Goal: Task Accomplishment & Management: Manage account settings

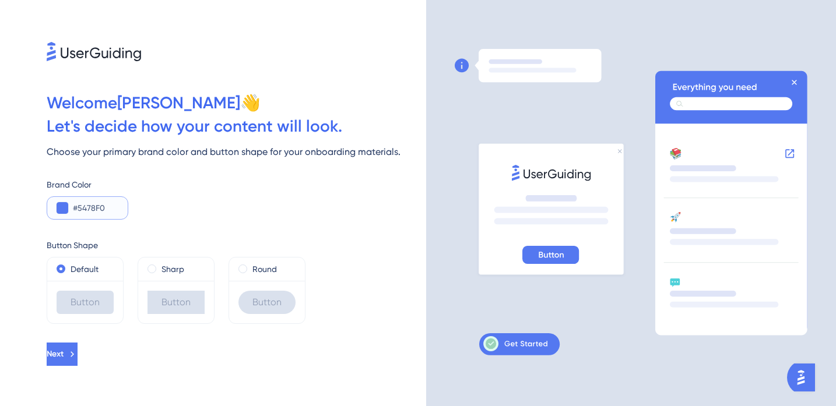
click at [57, 209] on button at bounding box center [63, 208] width 12 height 12
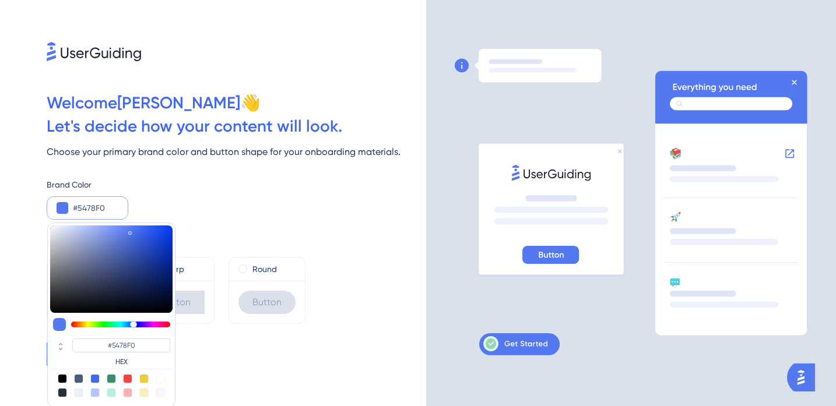
type input "#6f7da8"
type input "#6F7DA8"
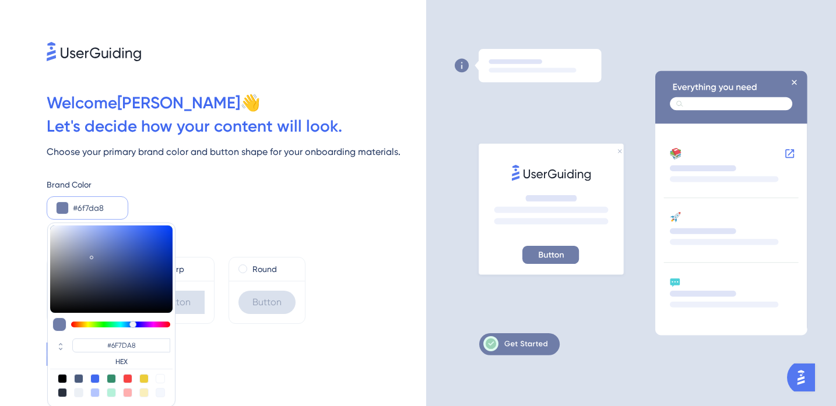
type input "#6f7da7"
type input "#6F7DA7"
type input "#616a86"
type input "#616A86"
type input "#32343a"
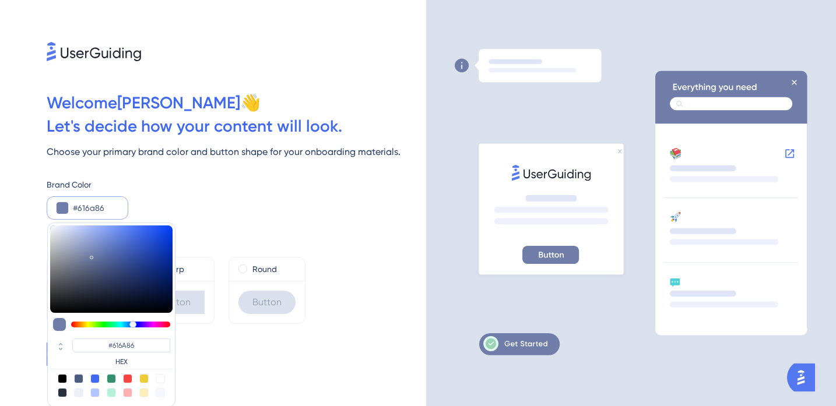
type input "#32343A"
type input "#1d1e20"
type input "#1D1E20"
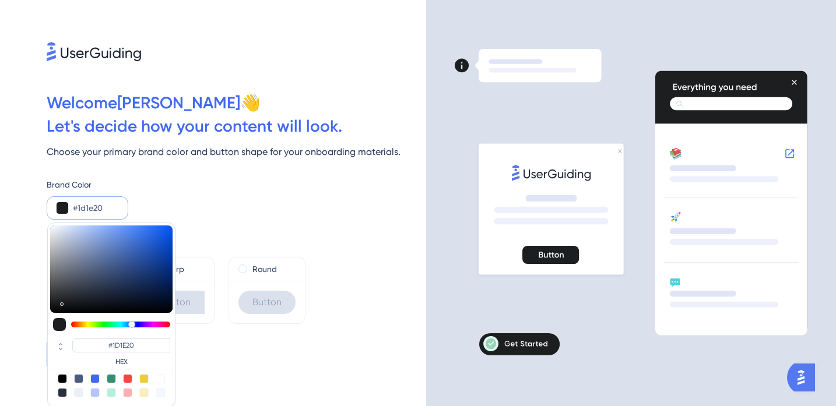
type input "#101011"
type input "#070707"
type input "#000000"
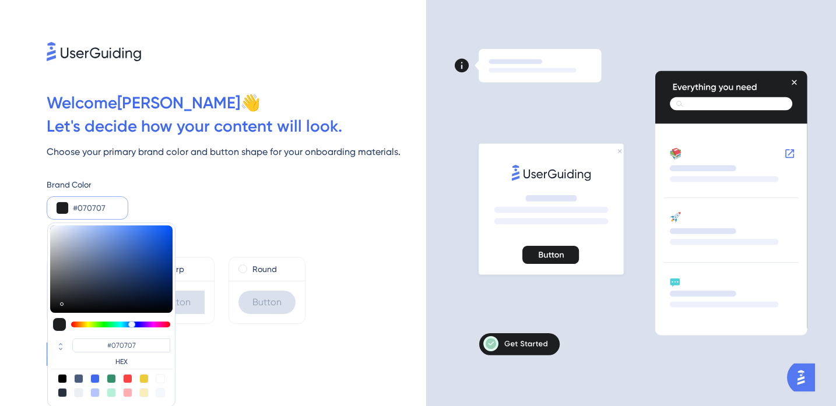
type input "#000000"
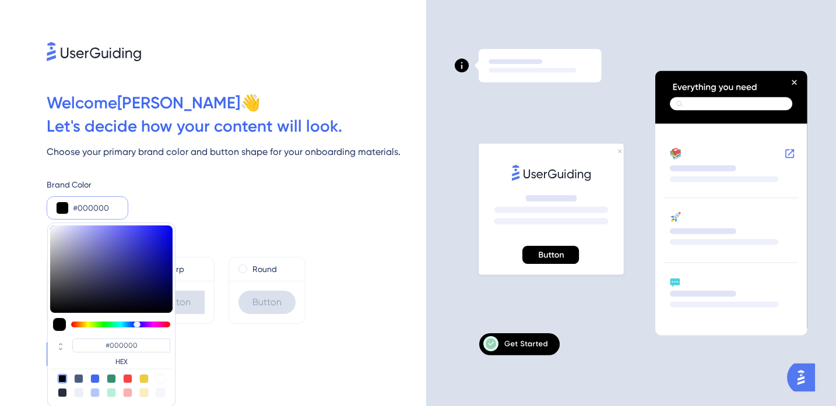
drag, startPoint x: 91, startPoint y: 255, endPoint x: 32, endPoint y: 322, distance: 89.6
click at [32, 322] on div "Welcome [PERSON_NAME] 👋 Let ' s decide how your content will look. Choose your …" at bounding box center [213, 203] width 426 height 406
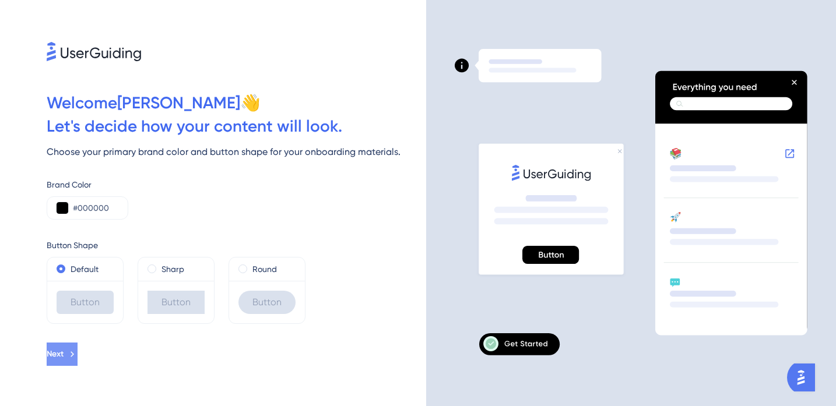
click at [64, 351] on span "Next" at bounding box center [55, 354] width 17 height 14
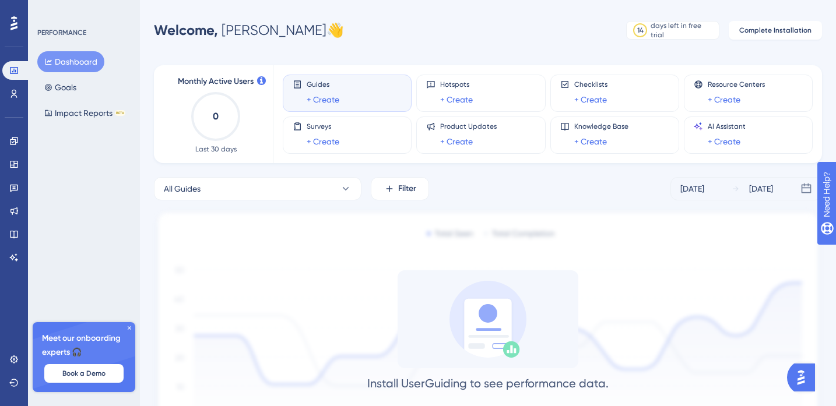
click at [128, 328] on icon at bounding box center [129, 328] width 7 height 7
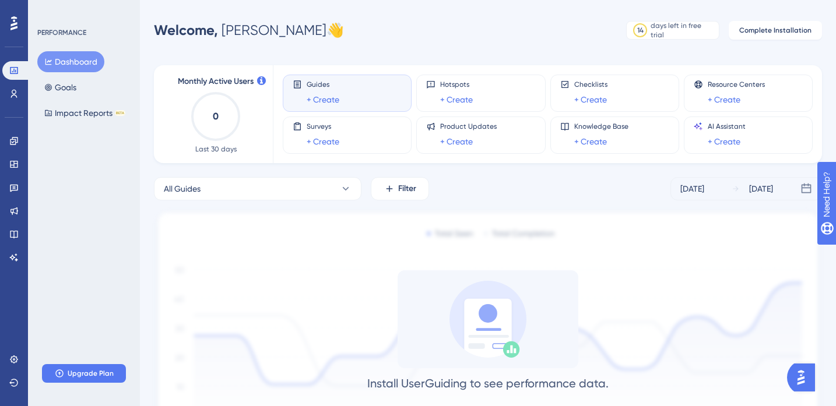
click at [664, 43] on div "Performance Users Engagement Widgets Feedback Product Updates Knowledge Base AI…" at bounding box center [488, 249] width 696 height 460
click at [674, 37] on div "14 days left in free trial" at bounding box center [672, 30] width 93 height 19
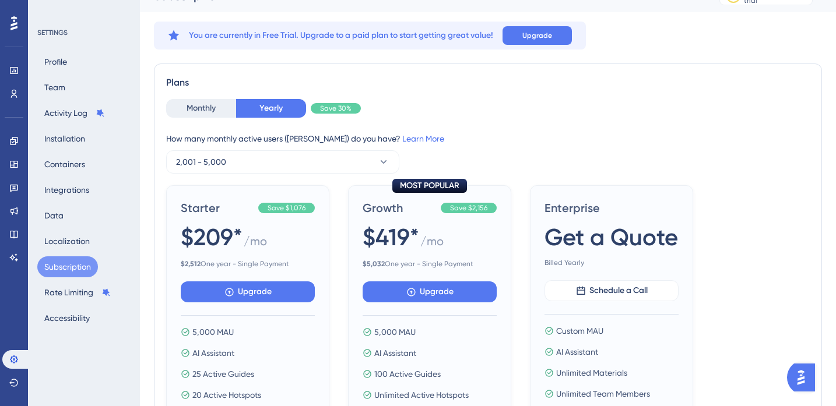
scroll to position [29, 0]
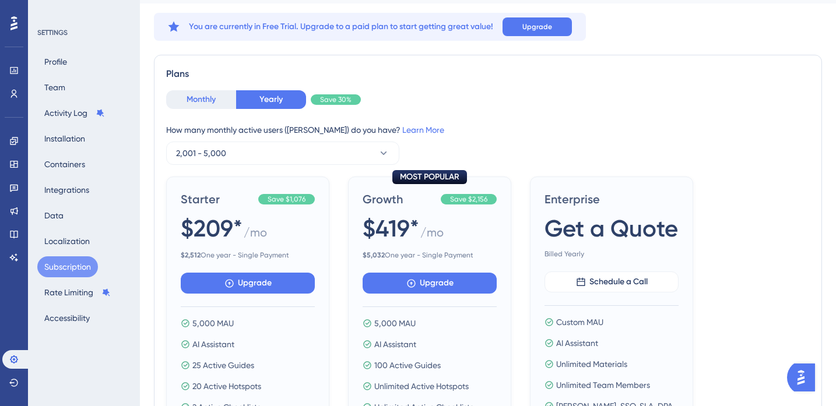
click at [202, 105] on button "Monthly" at bounding box center [201, 99] width 70 height 19
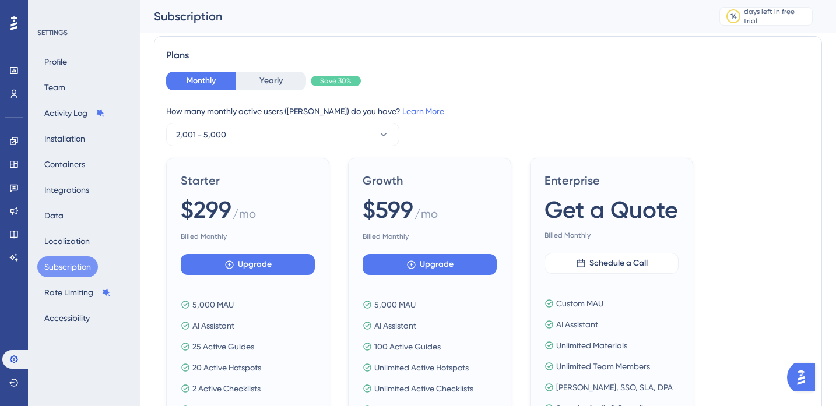
scroll to position [58, 0]
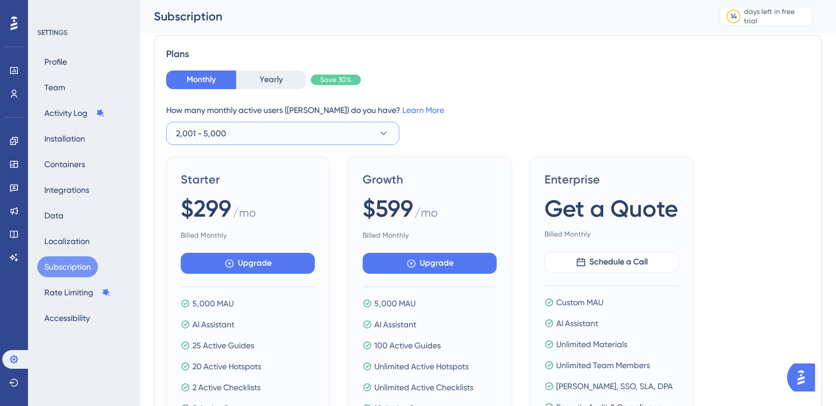
click at [233, 137] on button "2,001 - 5,000" at bounding box center [282, 133] width 233 height 23
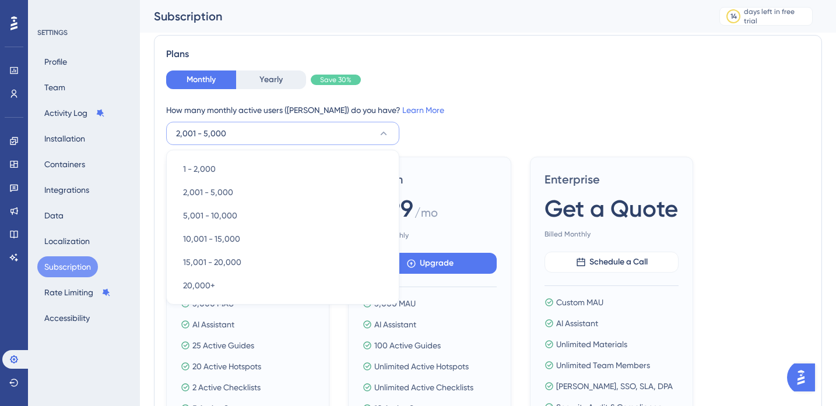
scroll to position [82, 0]
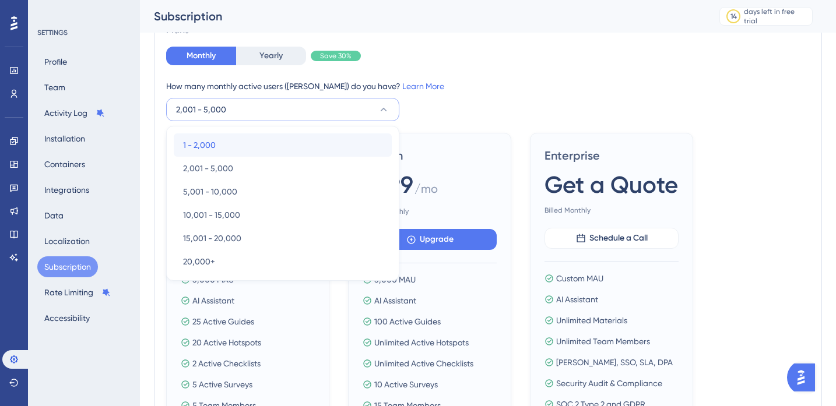
click at [221, 147] on div "1 - 2,000 1 - 2,000" at bounding box center [282, 144] width 199 height 23
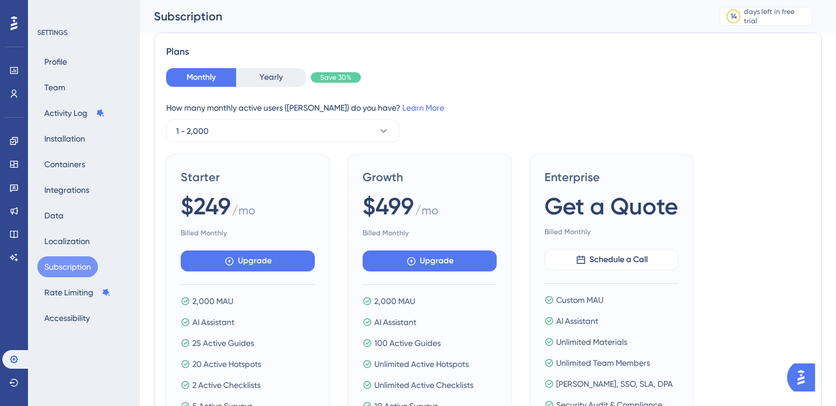
scroll to position [60, 0]
click at [225, 132] on button "1 - 2,000" at bounding box center [282, 131] width 233 height 23
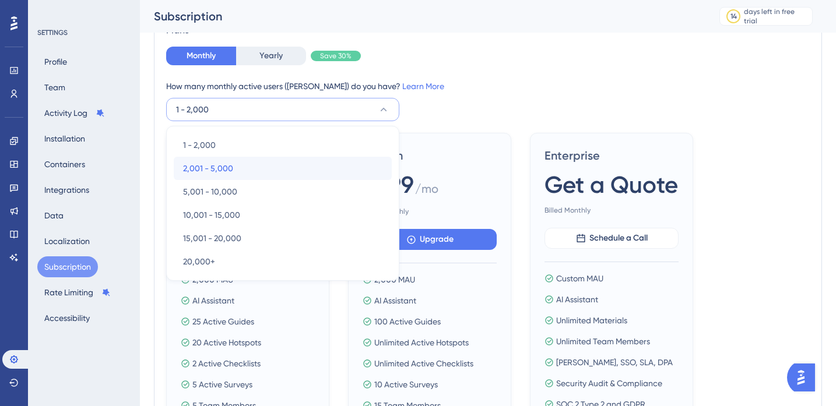
click at [221, 165] on span "2,001 - 5,000" at bounding box center [208, 168] width 50 height 14
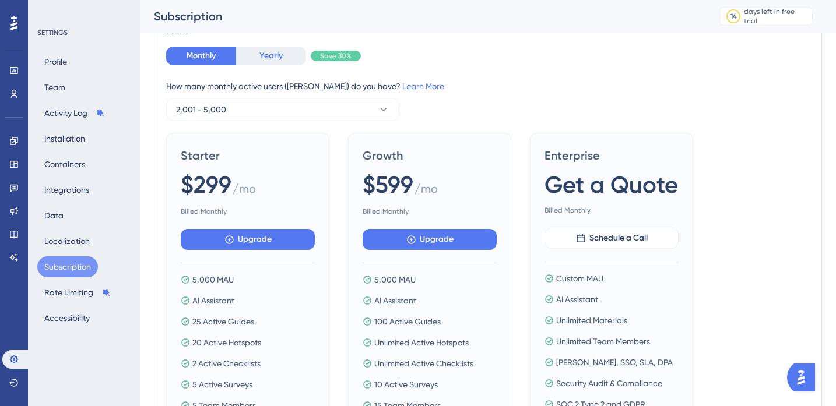
click at [265, 61] on button "Yearly" at bounding box center [271, 56] width 70 height 19
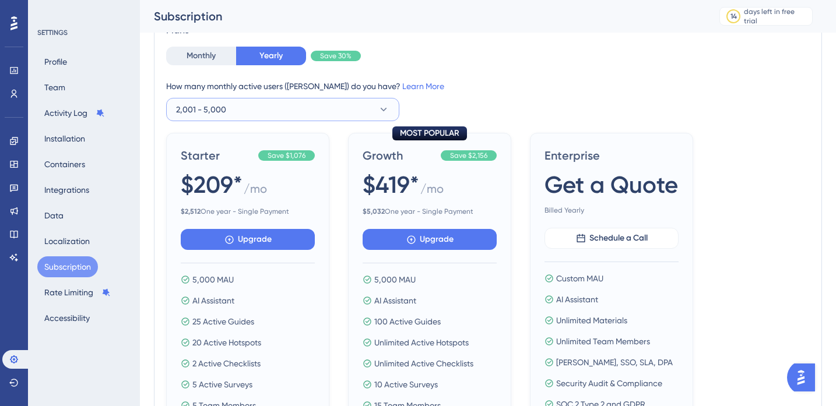
click at [254, 101] on button "2,001 - 5,000" at bounding box center [282, 109] width 233 height 23
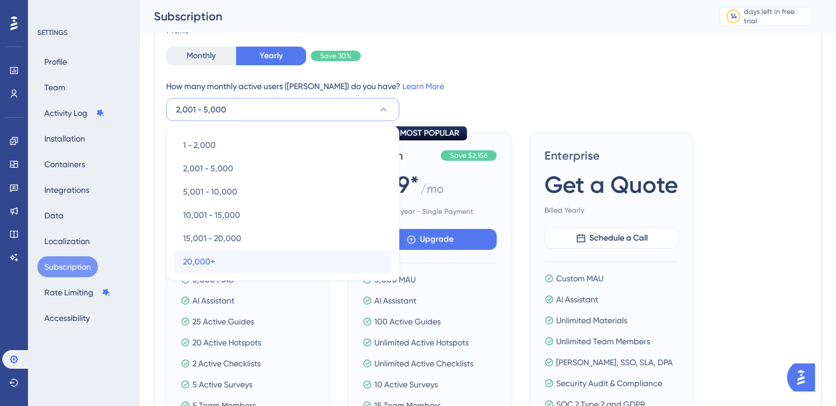
click at [235, 258] on div "20,000+ 20,000+" at bounding box center [282, 261] width 199 height 23
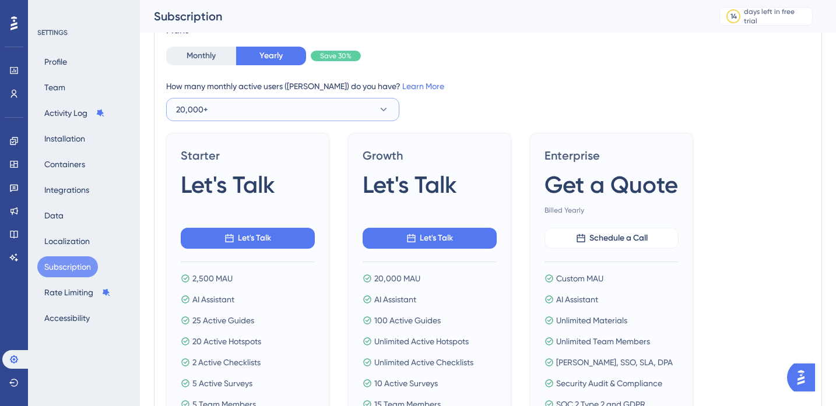
click at [212, 119] on button "20,000+" at bounding box center [282, 109] width 233 height 23
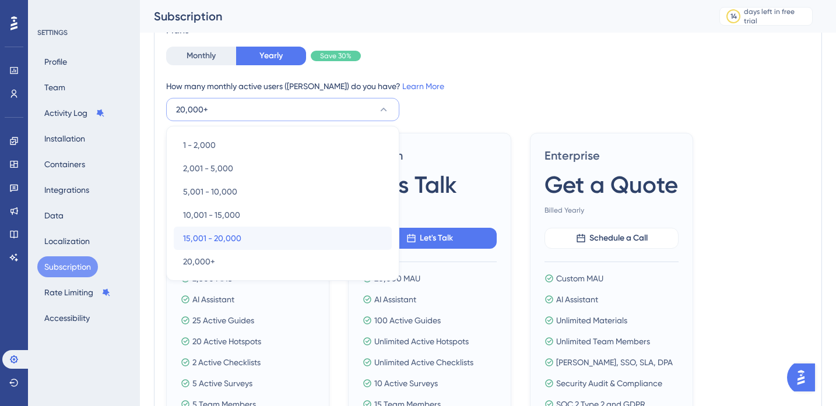
click at [205, 237] on span "15,001 - 20,000" at bounding box center [212, 238] width 58 height 14
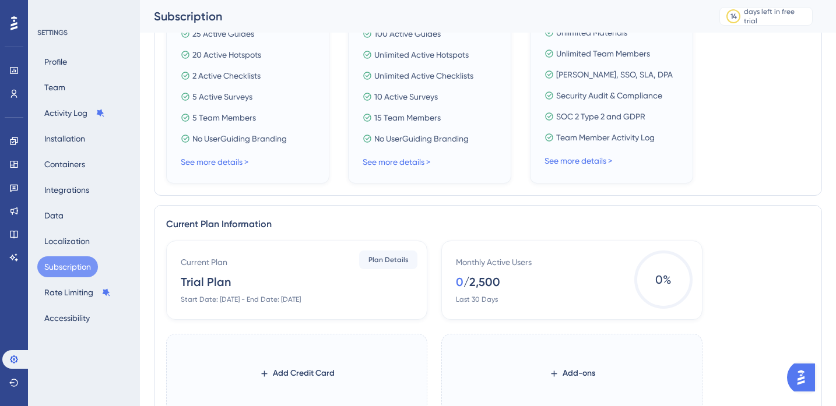
scroll to position [364, 0]
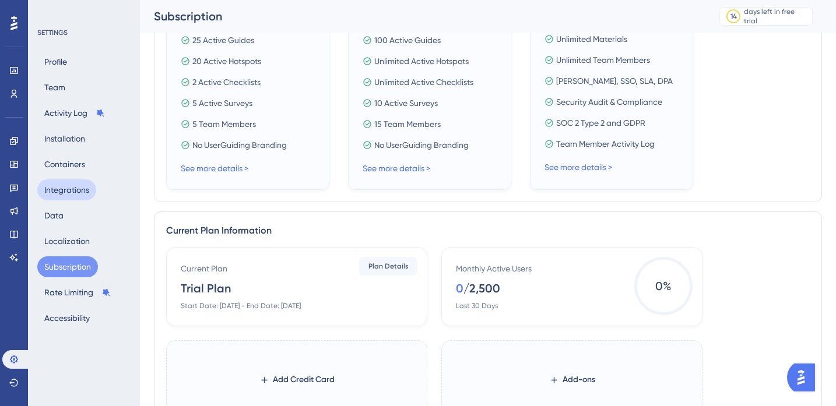
click at [83, 198] on button "Integrations" at bounding box center [66, 189] width 59 height 21
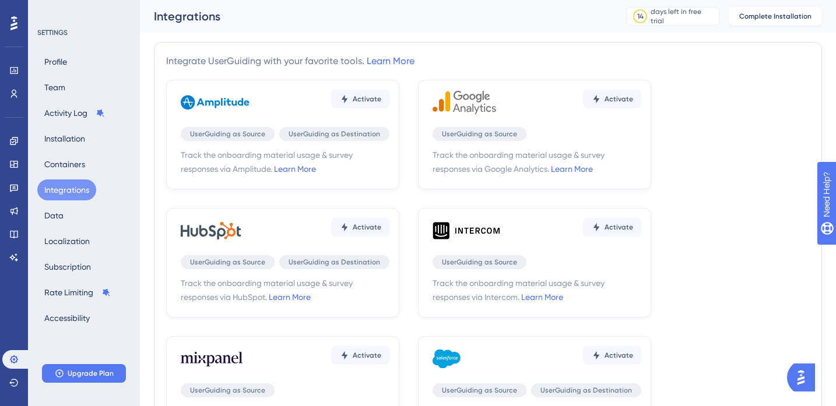
click at [62, 153] on div "Profile Team Activity Log Installation Containers Integrations Data Localizatio…" at bounding box center [84, 189] width 94 height 277
click at [73, 155] on button "Containers" at bounding box center [64, 164] width 55 height 21
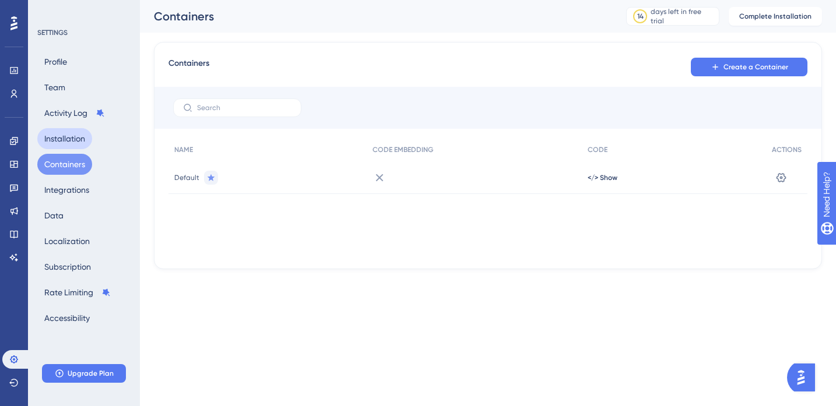
click at [72, 135] on button "Installation" at bounding box center [64, 138] width 55 height 21
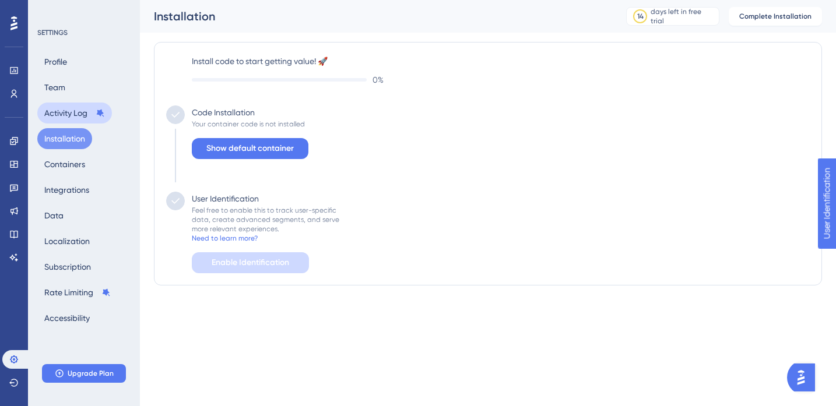
click at [65, 112] on button "Activity Log" at bounding box center [74, 113] width 75 height 21
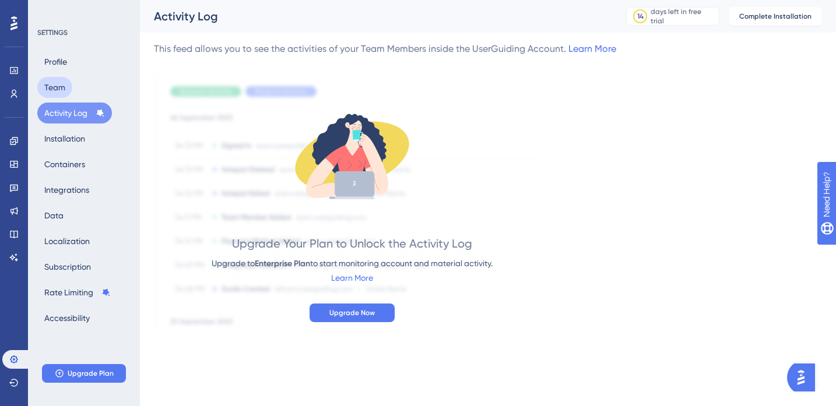
click at [65, 82] on button "Team" at bounding box center [54, 87] width 35 height 21
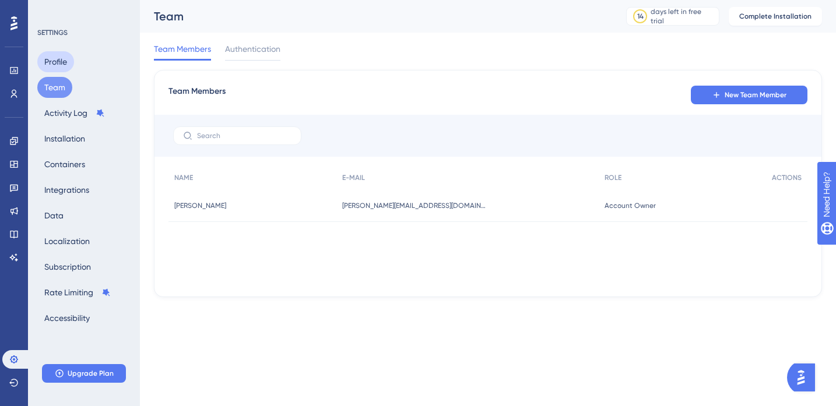
click at [57, 68] on button "Profile" at bounding box center [55, 61] width 37 height 21
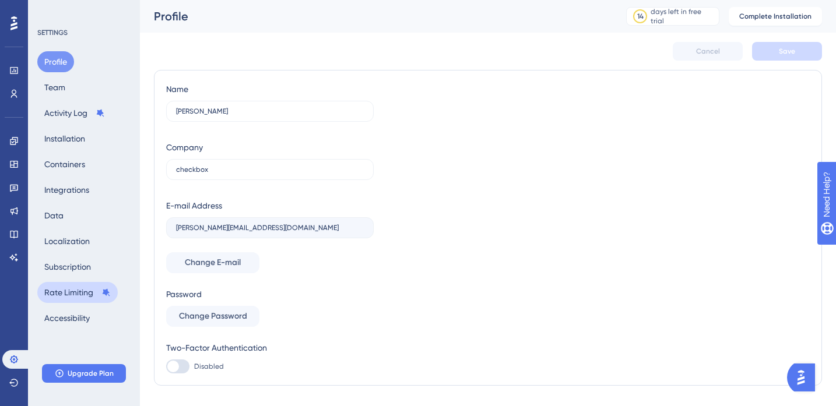
scroll to position [26, 0]
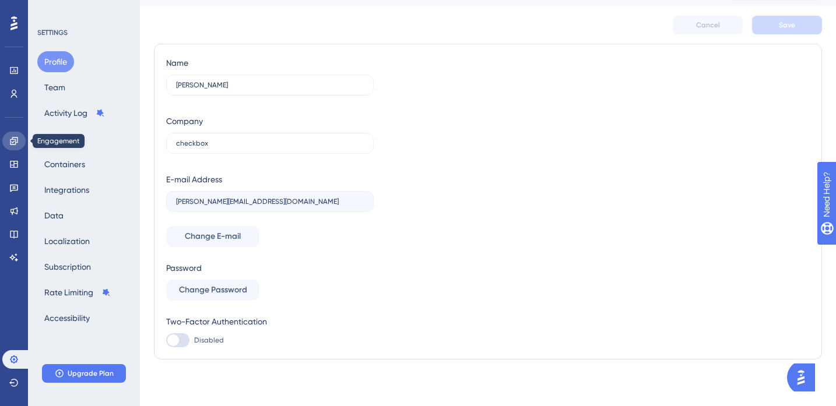
click at [9, 148] on link at bounding box center [13, 141] width 23 height 19
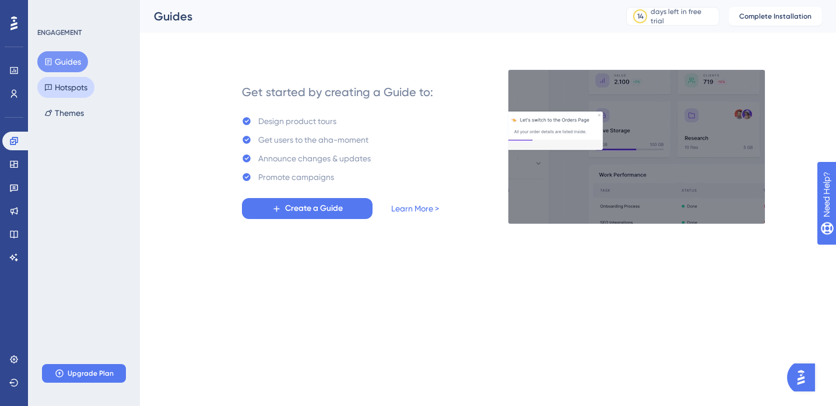
click at [70, 93] on button "Hotspots" at bounding box center [65, 87] width 57 height 21
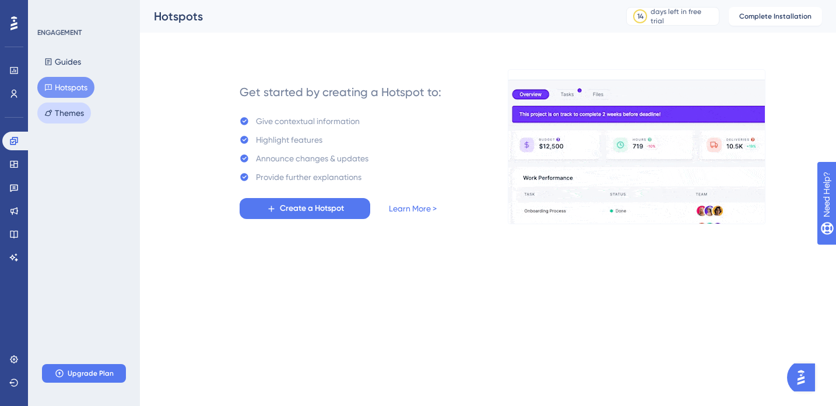
click at [71, 121] on button "Themes" at bounding box center [64, 113] width 54 height 21
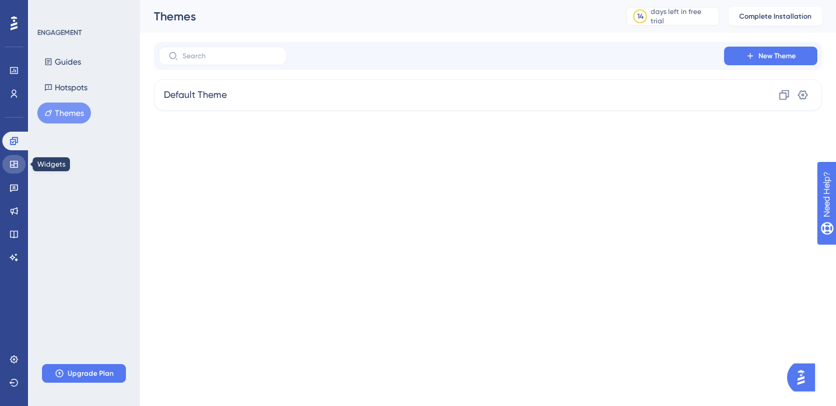
click at [16, 168] on icon at bounding box center [13, 164] width 9 height 9
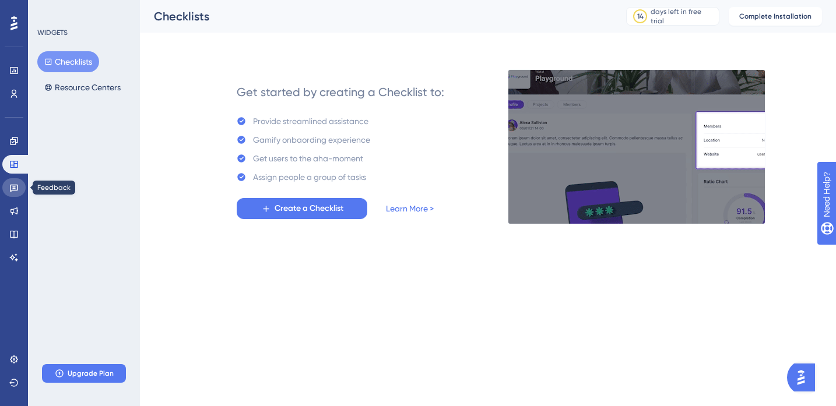
click at [12, 192] on link at bounding box center [13, 187] width 23 height 19
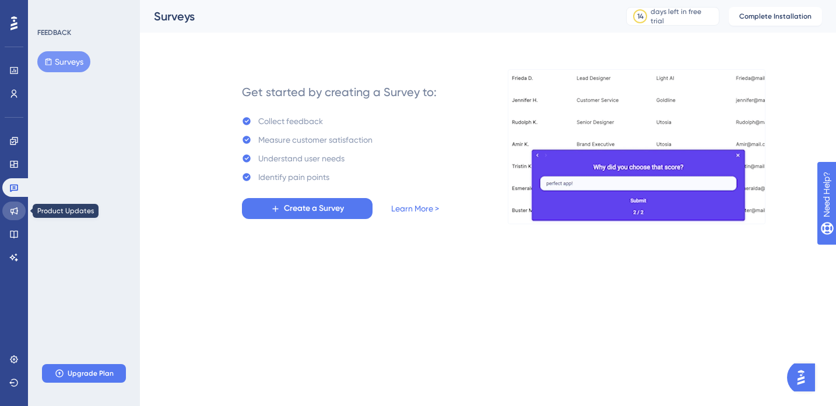
click at [9, 214] on icon at bounding box center [13, 210] width 9 height 9
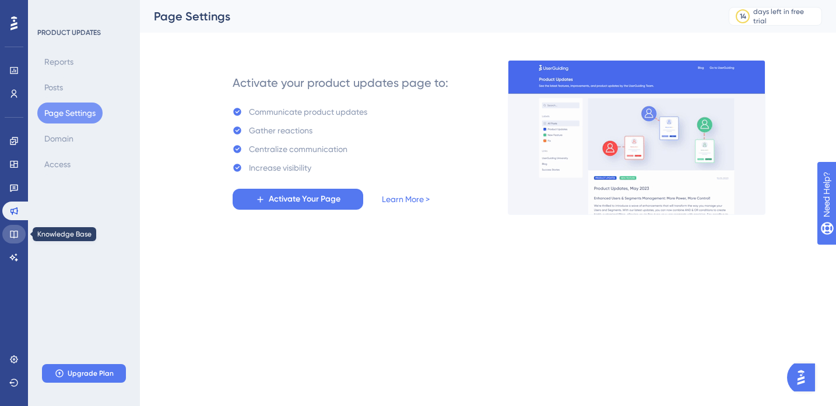
click at [18, 234] on icon at bounding box center [13, 234] width 9 height 9
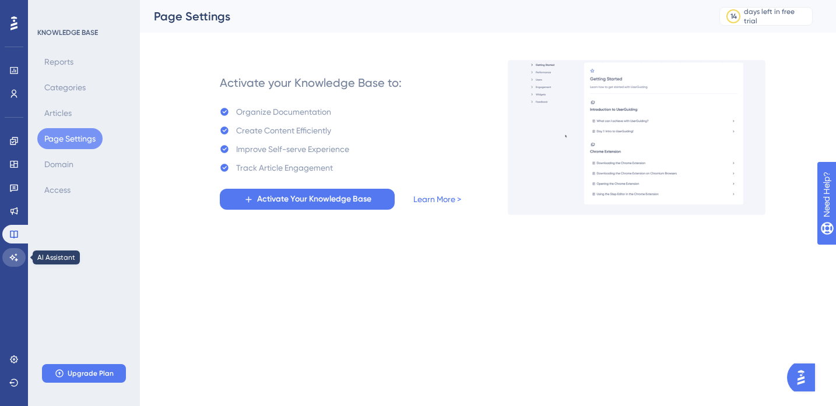
click at [15, 248] on link at bounding box center [13, 257] width 23 height 19
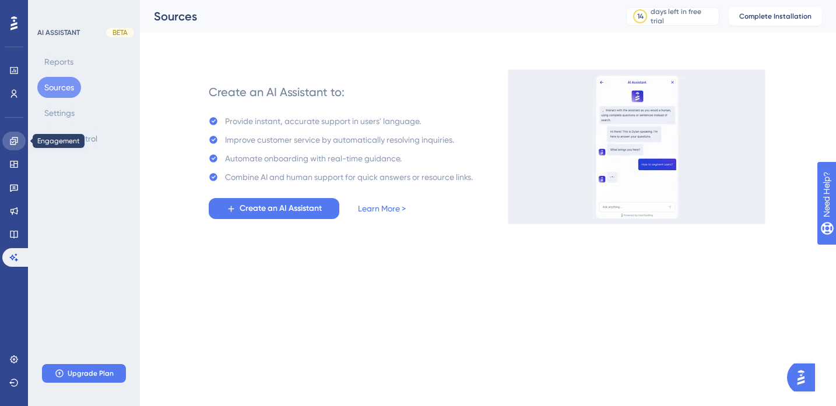
click at [15, 144] on icon at bounding box center [14, 141] width 8 height 8
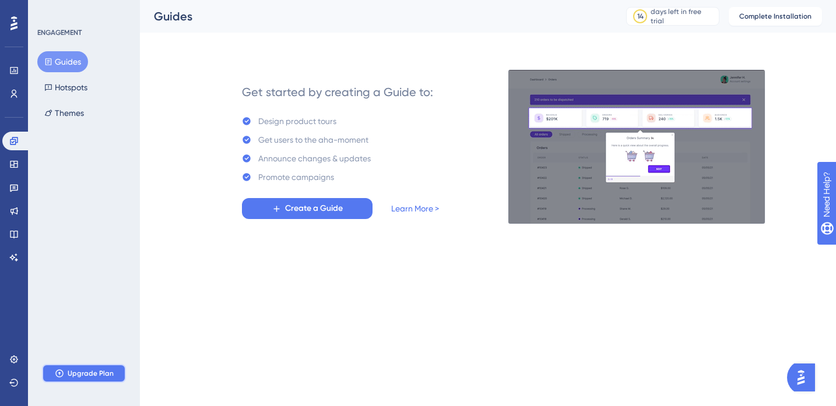
click at [73, 372] on span "Upgrade Plan" at bounding box center [91, 373] width 46 height 9
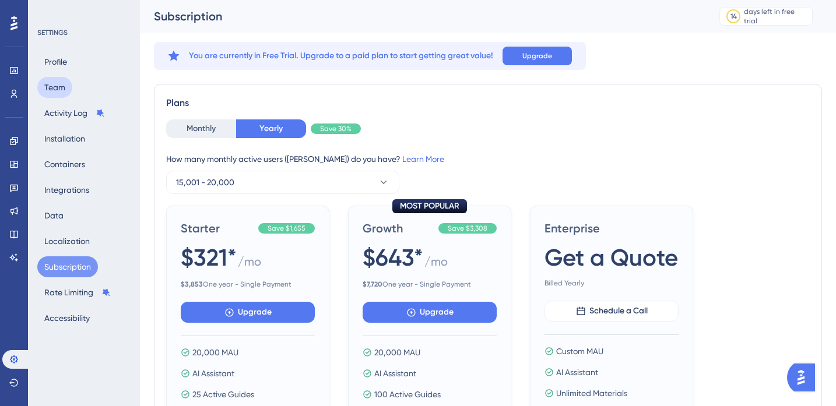
click at [64, 92] on button "Team" at bounding box center [54, 87] width 35 height 21
